Goal: Information Seeking & Learning: Learn about a topic

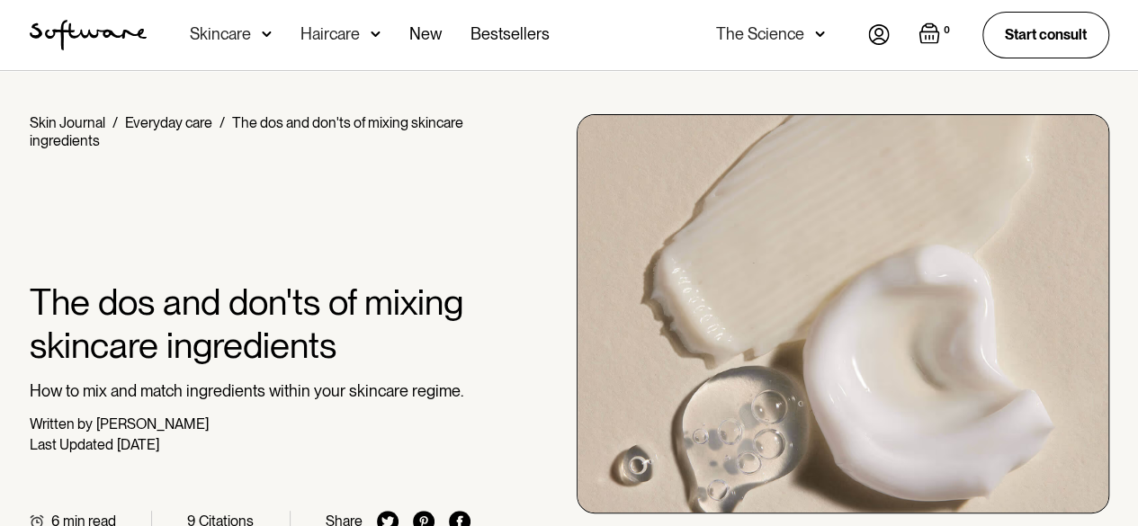
click at [173, 121] on link "Everyday care" at bounding box center [168, 122] width 87 height 17
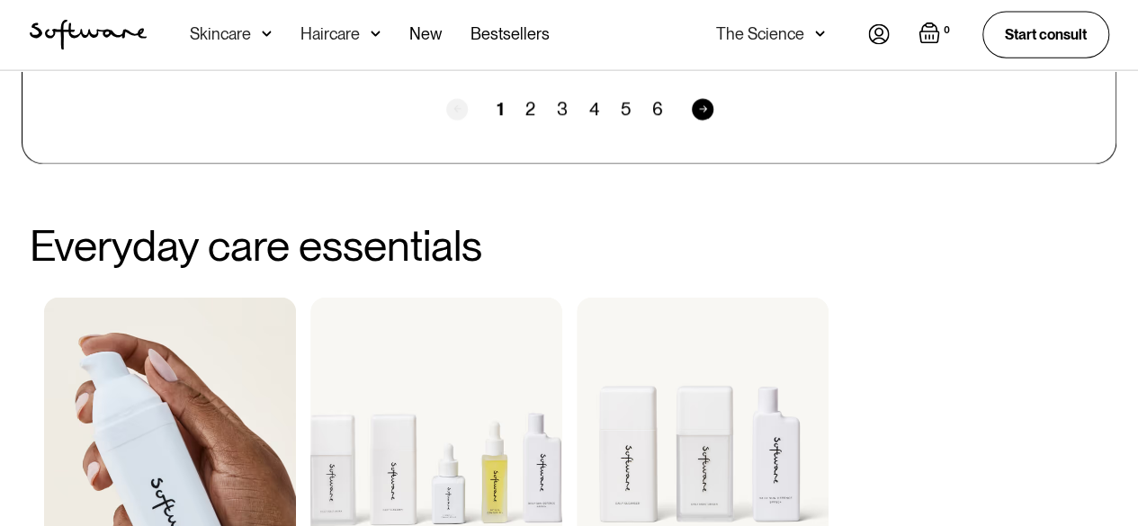
scroll to position [2078, 0]
